Goal: Task Accomplishment & Management: Complete application form

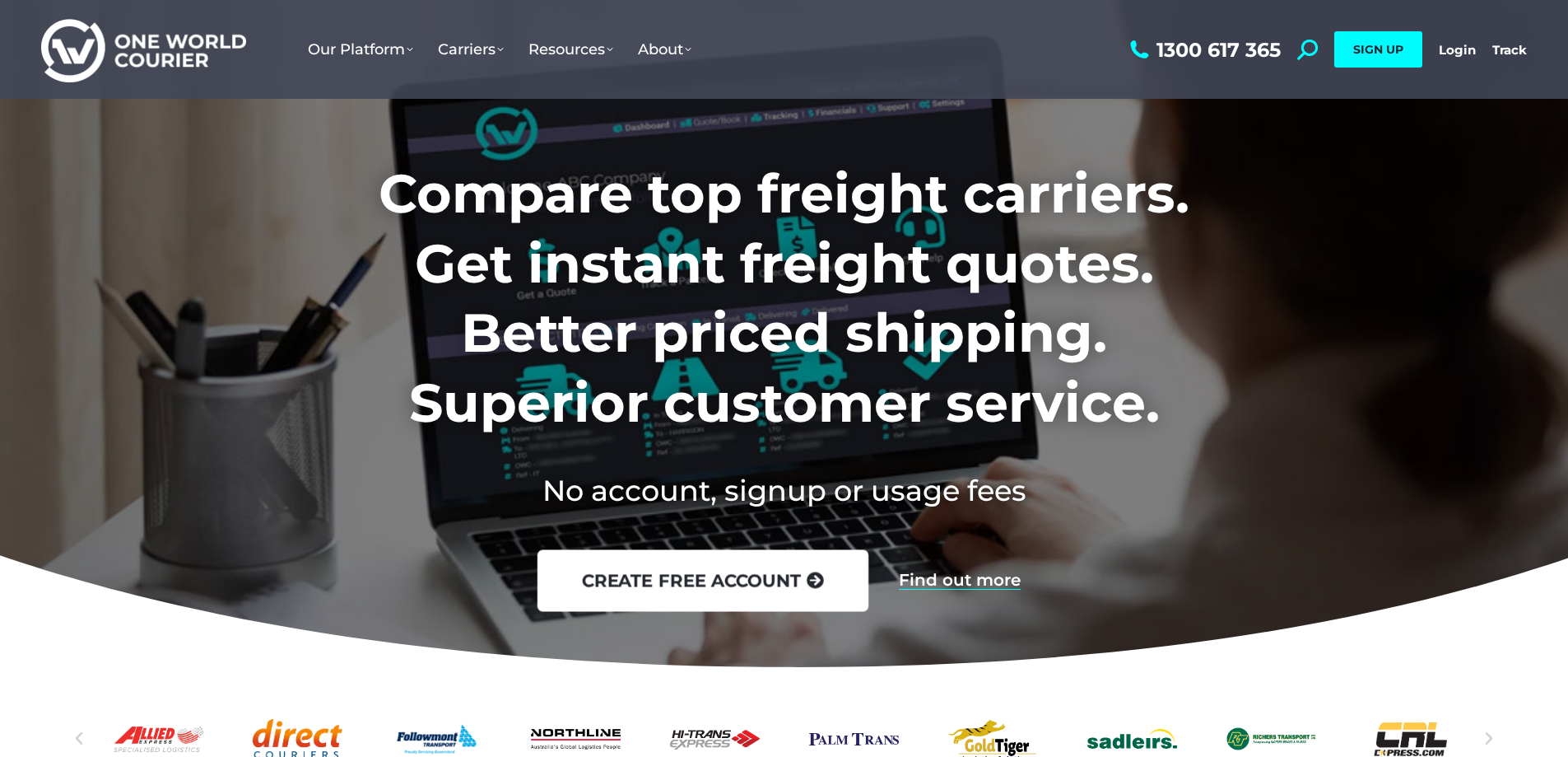
click at [646, 580] on link "create free account" at bounding box center [702, 581] width 331 height 62
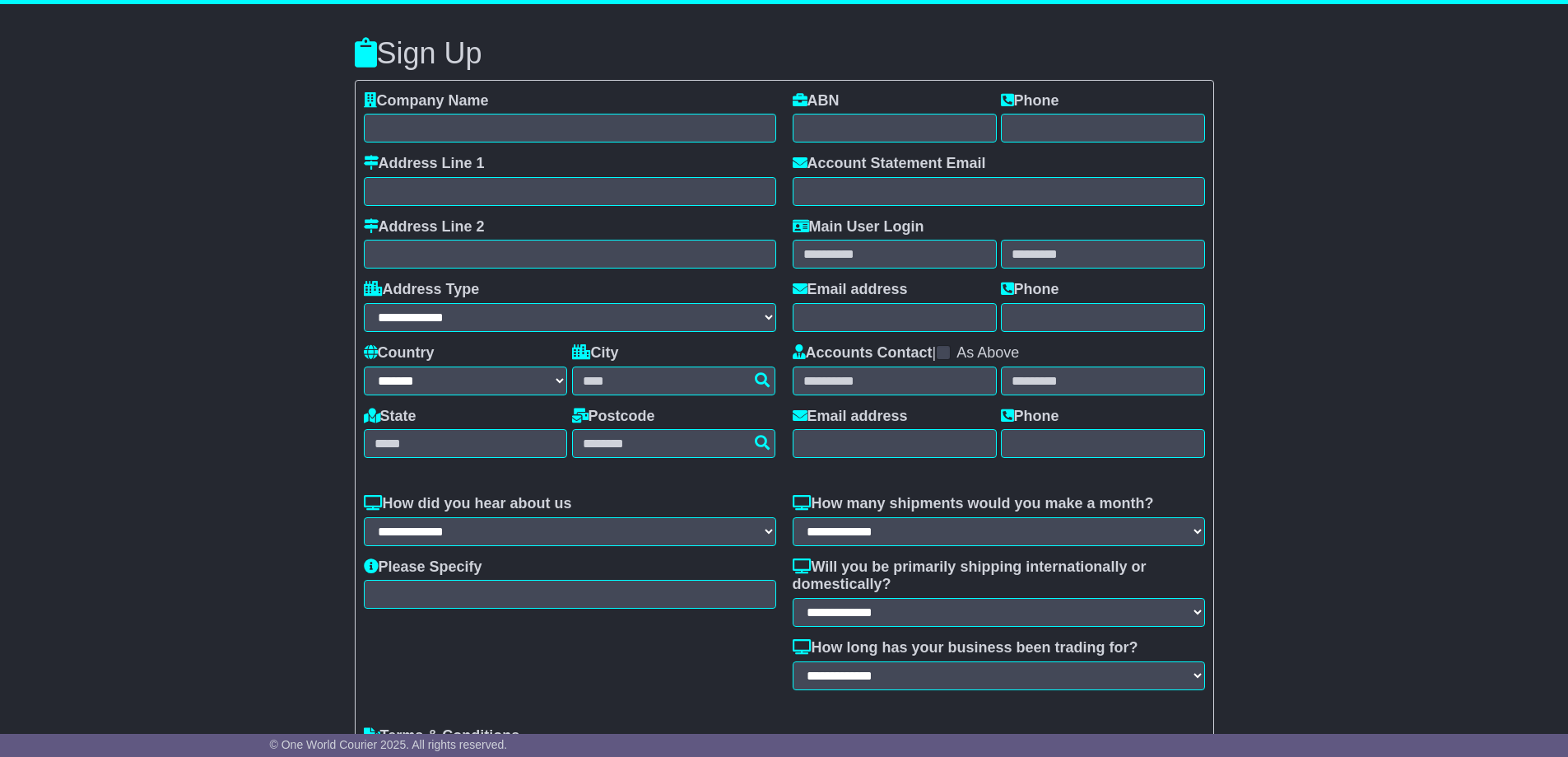
select select "**"
